Goal: Information Seeking & Learning: Learn about a topic

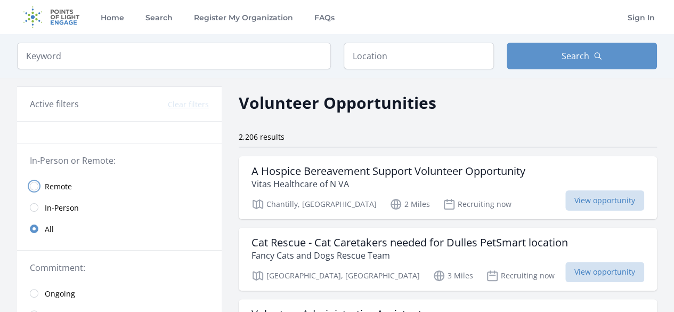
click at [36, 184] on input "radio" at bounding box center [34, 186] width 9 height 9
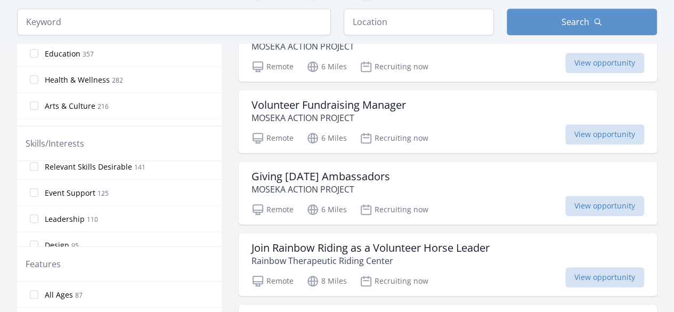
scroll to position [217, 0]
click at [143, 216] on label "Leadership 110" at bounding box center [119, 217] width 205 height 21
click at [38, 216] on input "Leadership 110" at bounding box center [34, 218] width 9 height 9
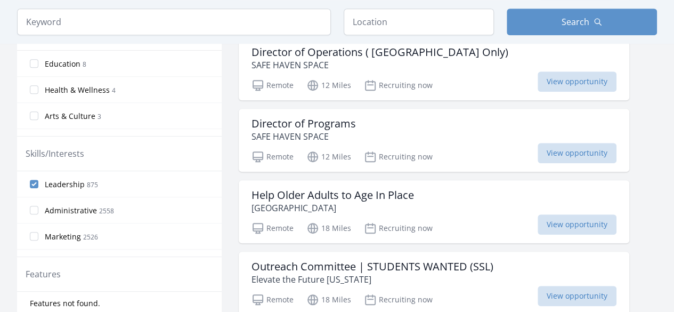
scroll to position [356, 0]
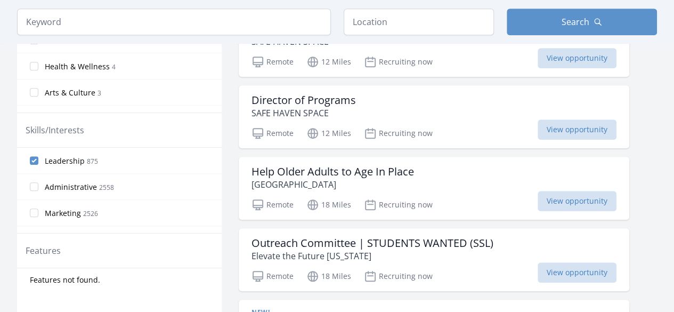
click at [142, 184] on label "Administrative 2558" at bounding box center [119, 186] width 205 height 21
click at [38, 184] on input "Administrative 2558" at bounding box center [34, 186] width 9 height 9
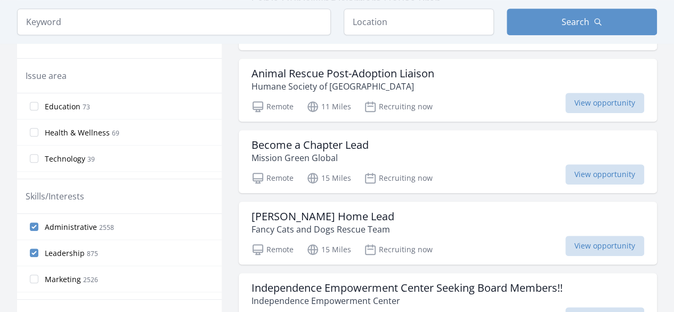
scroll to position [307, 0]
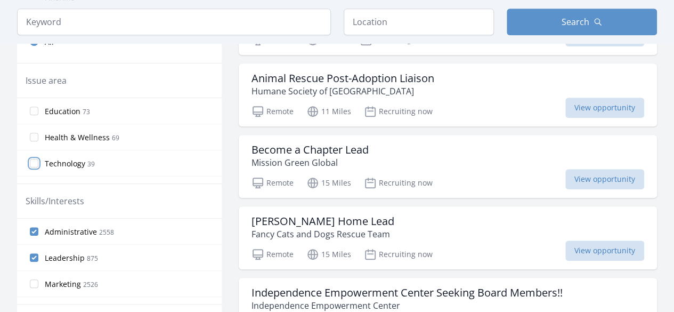
click at [32, 163] on input "Technology 39" at bounding box center [34, 163] width 9 height 9
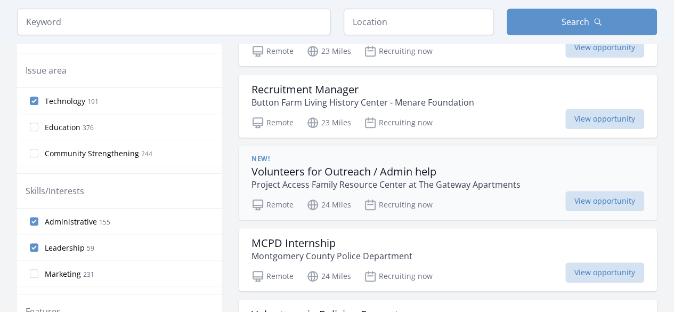
scroll to position [297, 0]
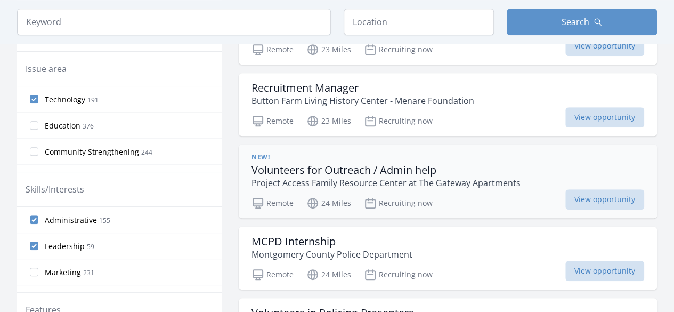
click at [373, 178] on p "Project Access Family Resource Center at The Gateway Apartments" at bounding box center [385, 182] width 269 height 13
click at [33, 217] on input "Administrative 155" at bounding box center [34, 219] width 9 height 9
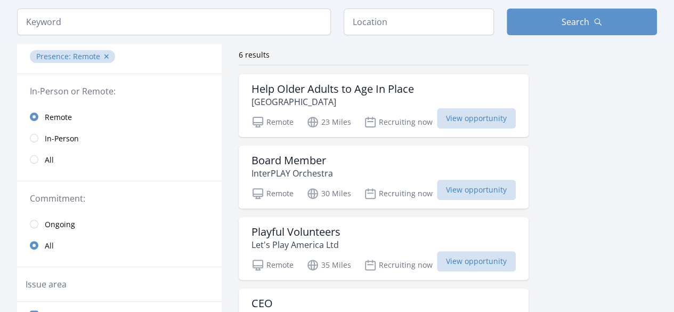
scroll to position [166, 0]
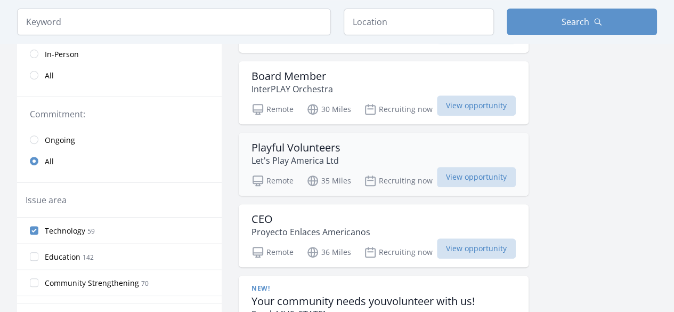
click at [279, 143] on h3 "Playful Volunteers" at bounding box center [295, 147] width 89 height 13
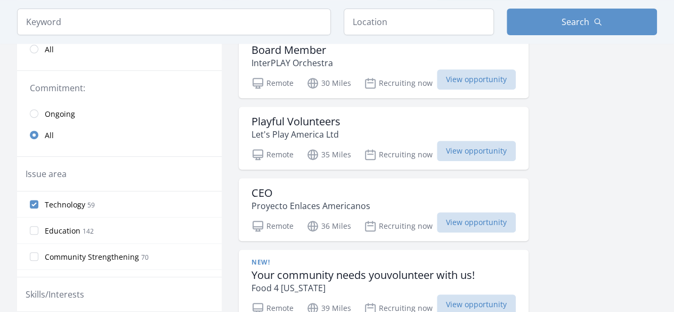
scroll to position [193, 0]
click at [37, 137] on link "All" at bounding box center [119, 134] width 205 height 21
click at [33, 114] on input "radio" at bounding box center [34, 113] width 9 height 9
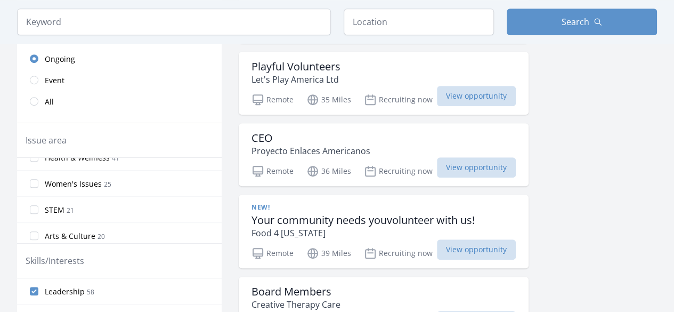
scroll to position [137, 0]
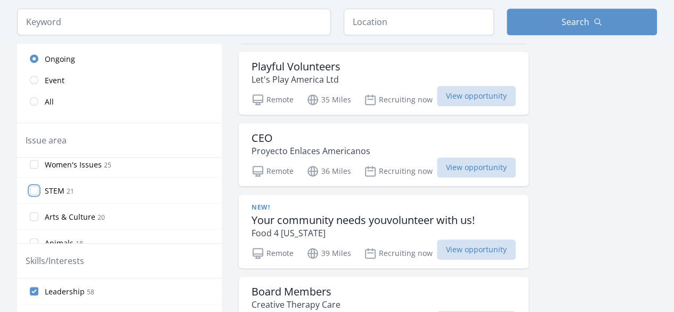
click at [35, 189] on input "STEM 21" at bounding box center [34, 190] width 9 height 9
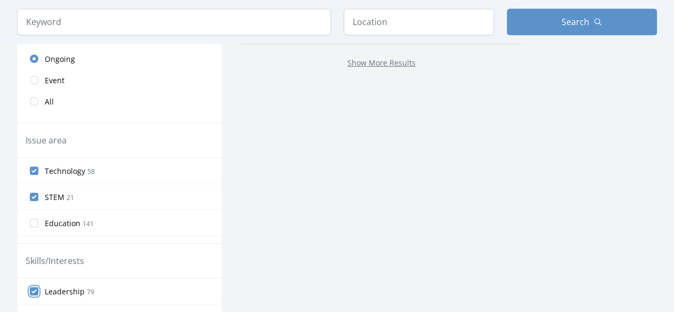
click at [34, 288] on input "Leadership 79" at bounding box center [34, 291] width 9 height 9
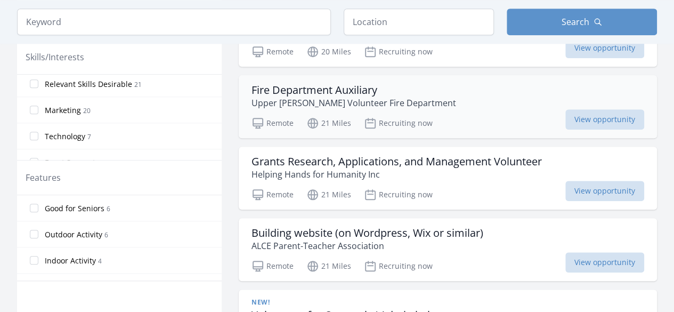
scroll to position [451, 0]
click at [343, 167] on p "Helping Hands for Humanity Inc" at bounding box center [396, 173] width 290 height 13
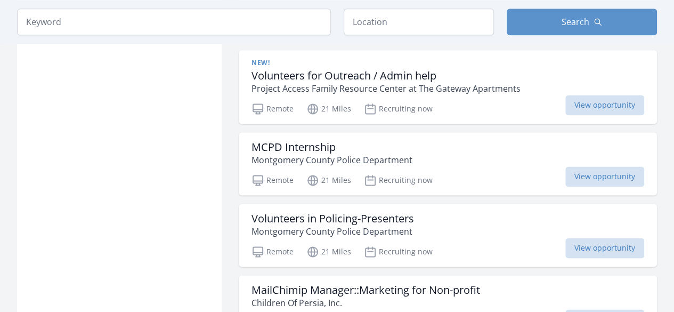
scroll to position [691, 0]
click at [293, 140] on h3 "MCPD Internship" at bounding box center [331, 146] width 161 height 13
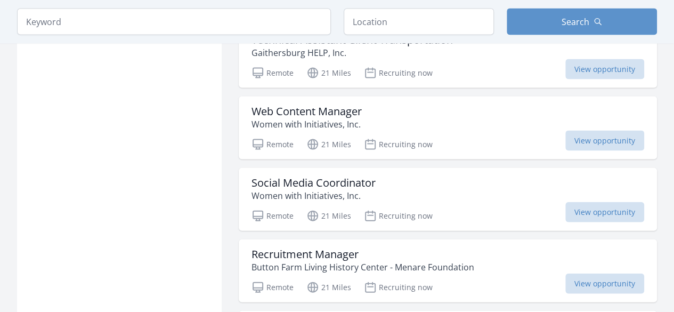
scroll to position [1083, 0]
click at [276, 189] on p "Women with Initiatives, Inc." at bounding box center [313, 195] width 124 height 13
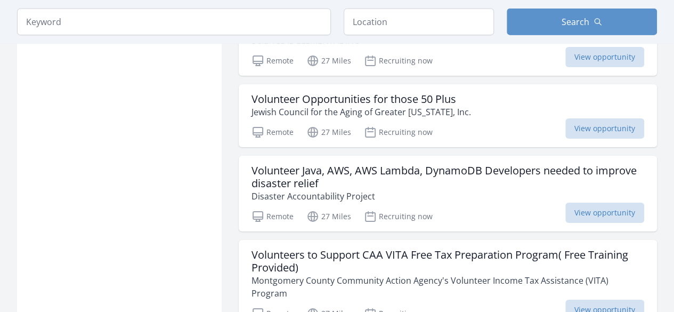
scroll to position [1738, 0]
click at [358, 178] on h3 "Volunteer Java, AWS, AWS Lambda, DynamoDB Developers needed to improve disaster…" at bounding box center [447, 177] width 393 height 26
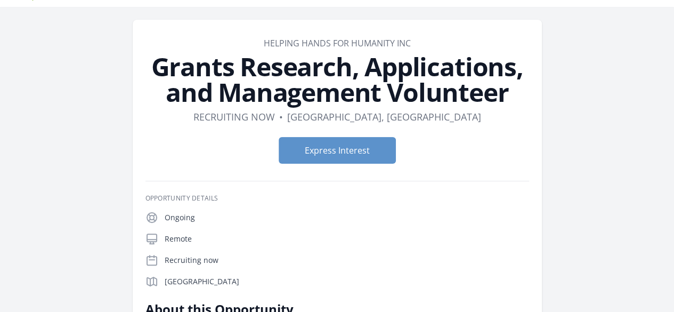
scroll to position [26, 0]
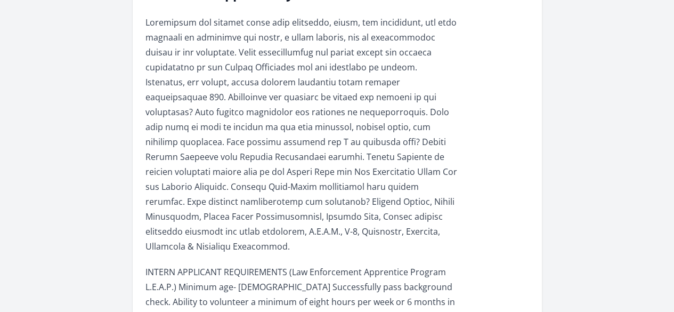
scroll to position [318, 0]
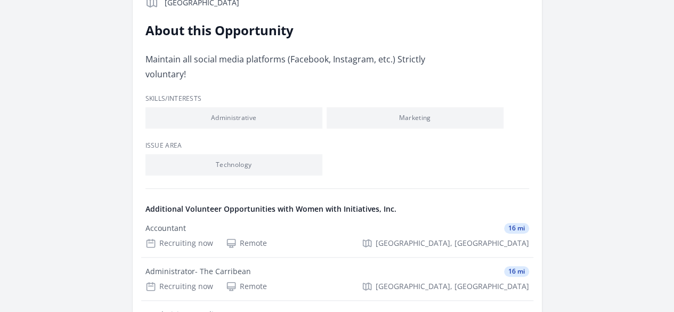
scroll to position [281, 0]
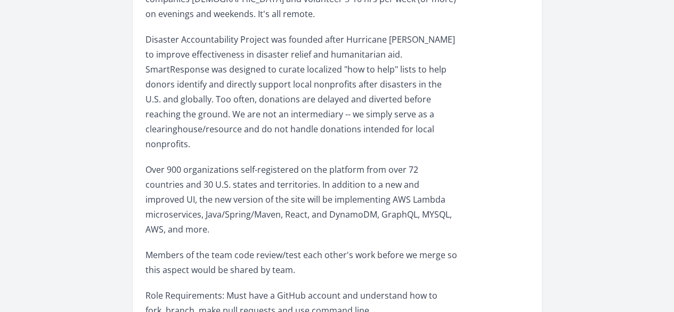
scroll to position [433, 0]
